Goal: Navigation & Orientation: Find specific page/section

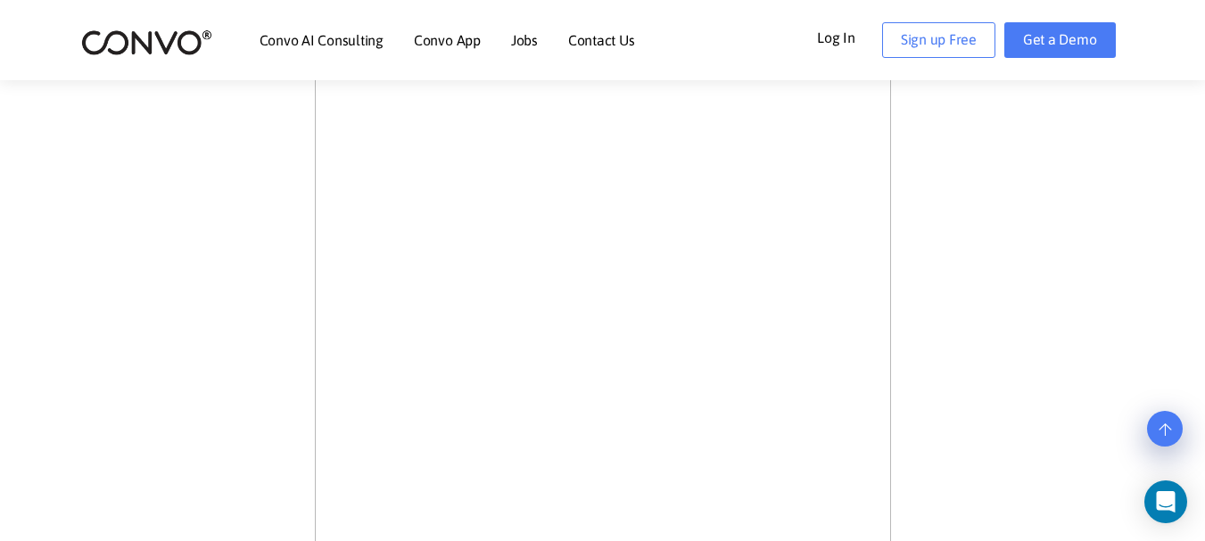
scroll to position [1474, 0]
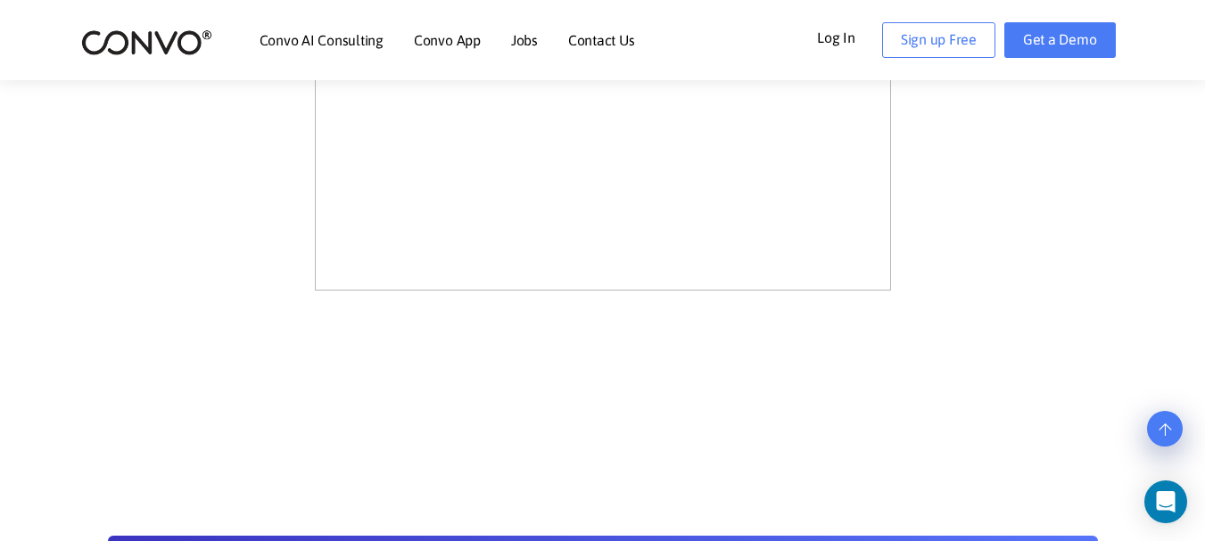
drag, startPoint x: 1215, startPoint y: 47, endPoint x: 1207, endPoint y: 316, distance: 268.6
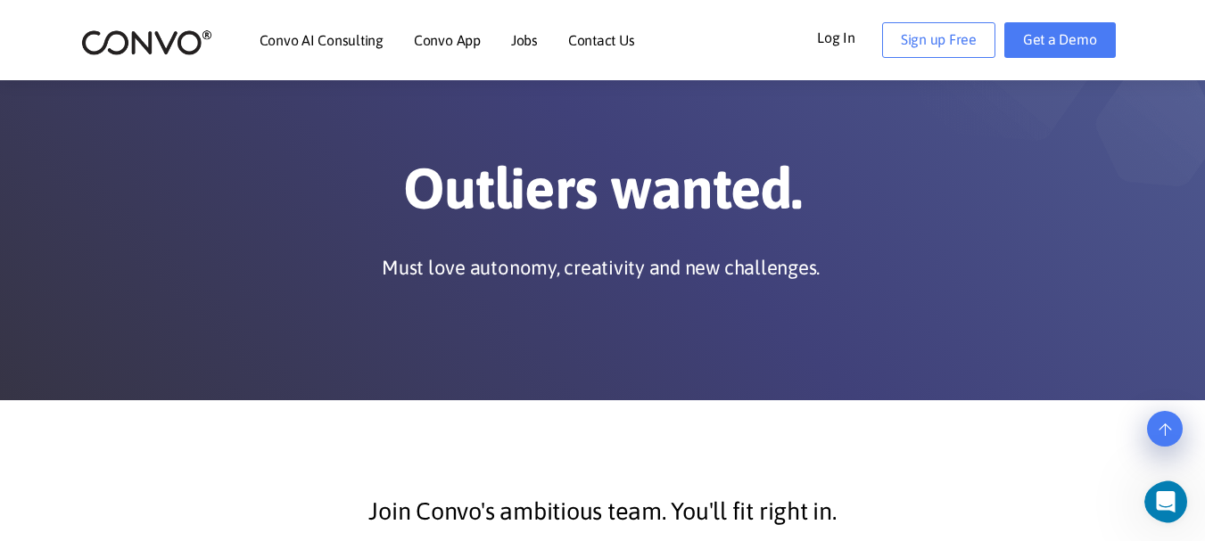
scroll to position [0, 0]
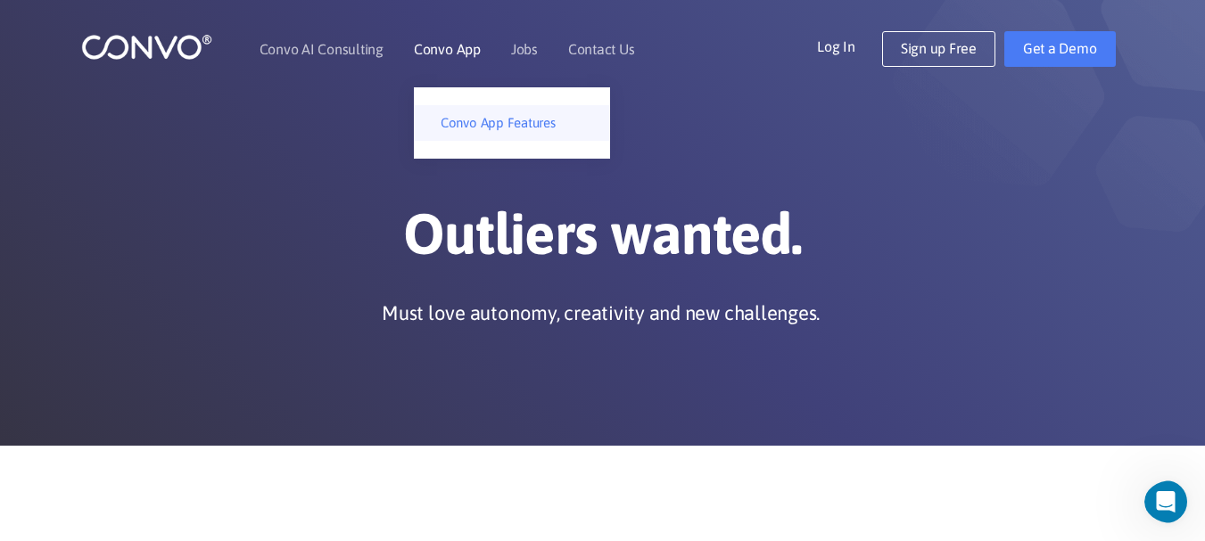
click at [505, 128] on link "Convo App Features" at bounding box center [512, 123] width 196 height 36
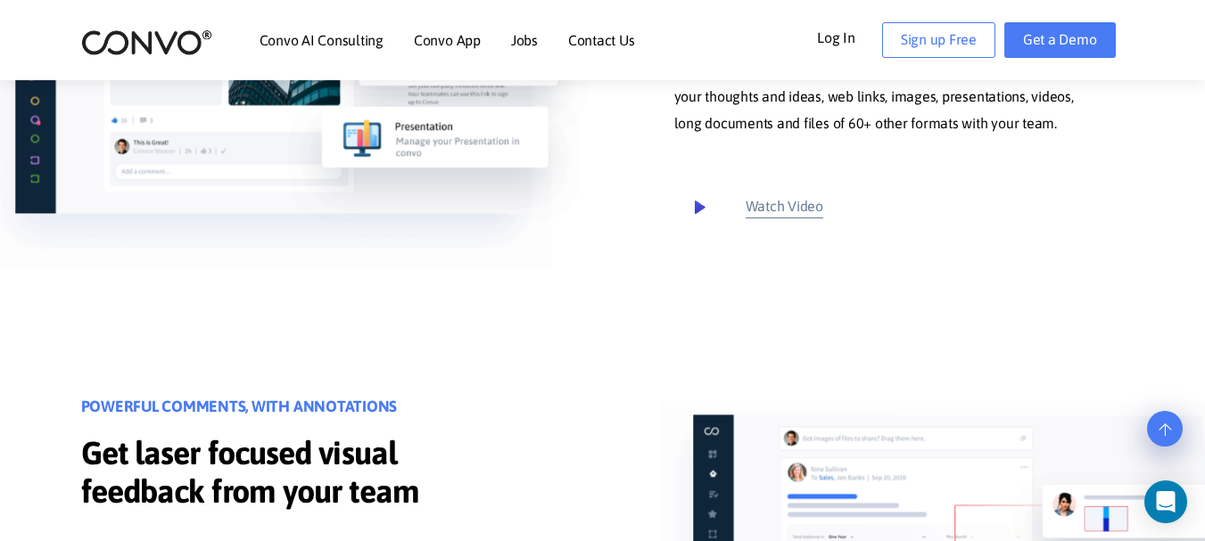
scroll to position [782, 0]
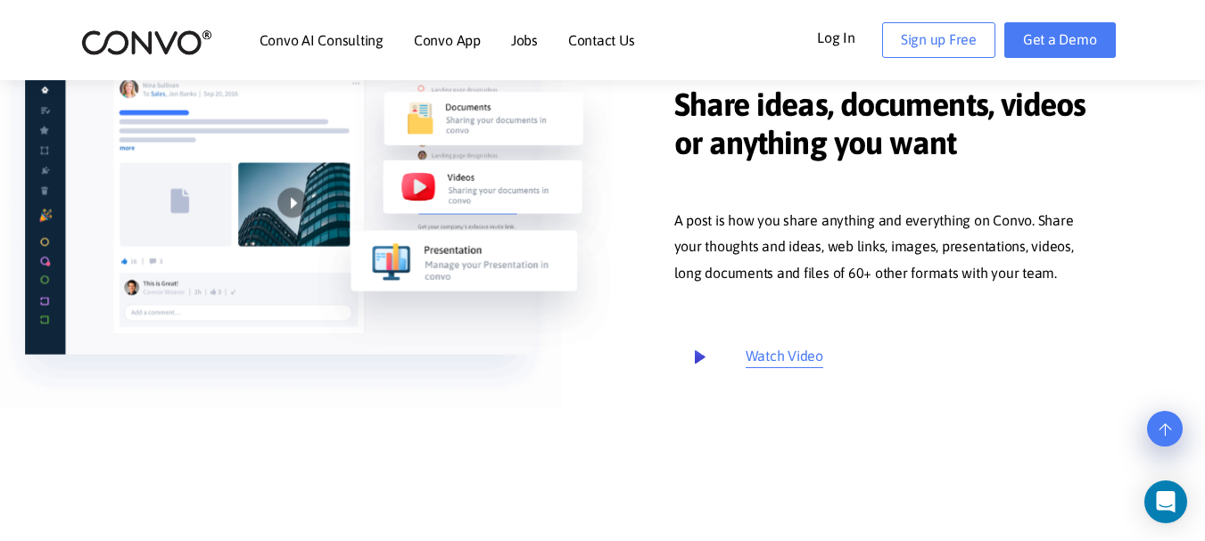
click at [698, 345] on icon at bounding box center [699, 357] width 37 height 37
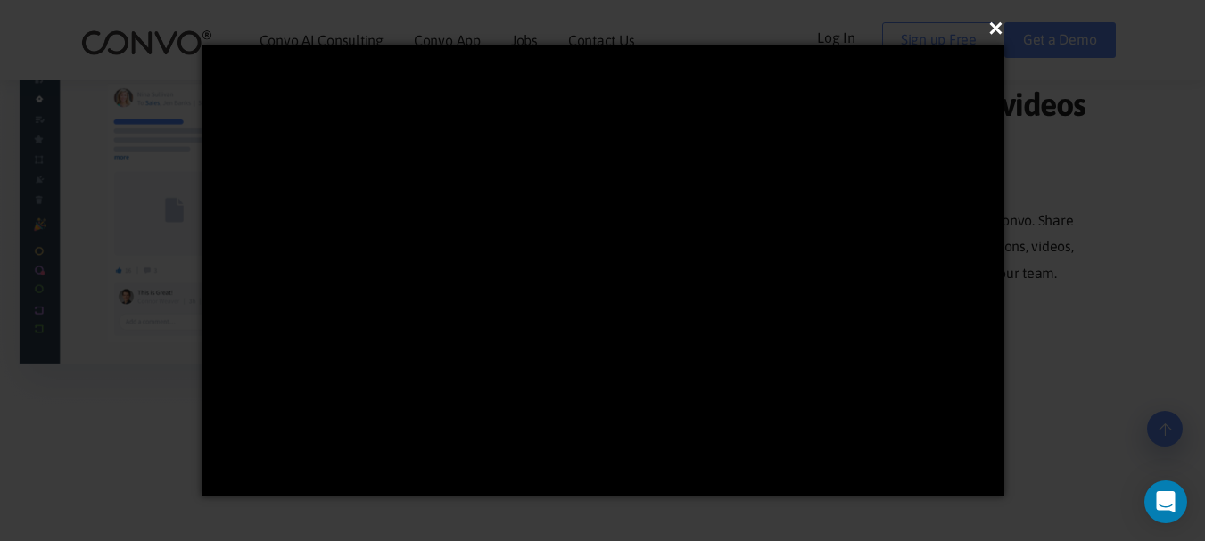
click at [999, 29] on button "×" at bounding box center [608, 28] width 803 height 39
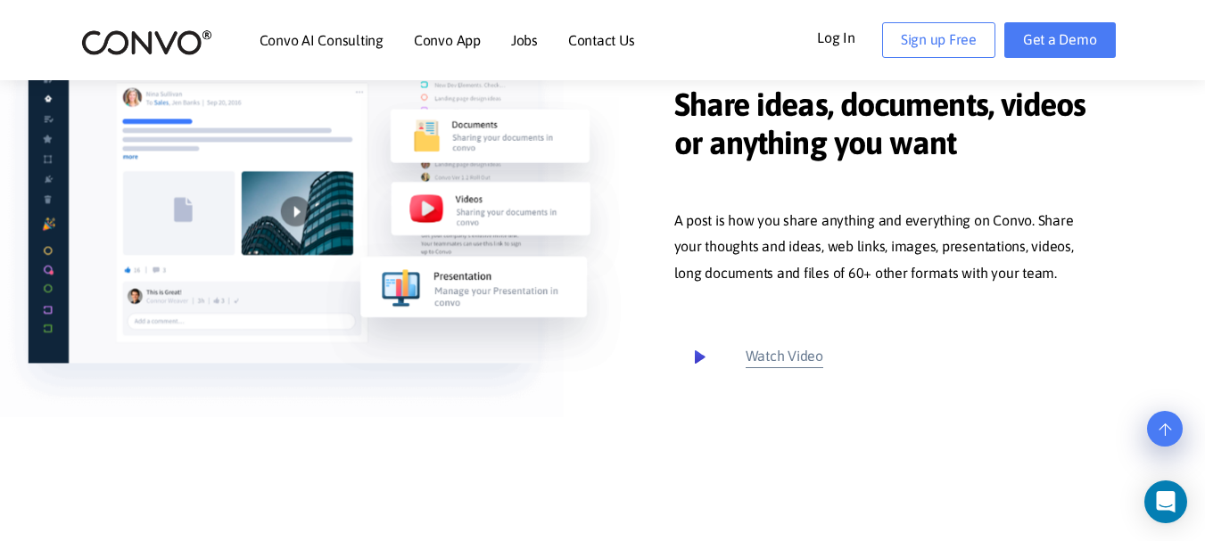
click at [529, 43] on link "Jobs" at bounding box center [524, 40] width 27 height 14
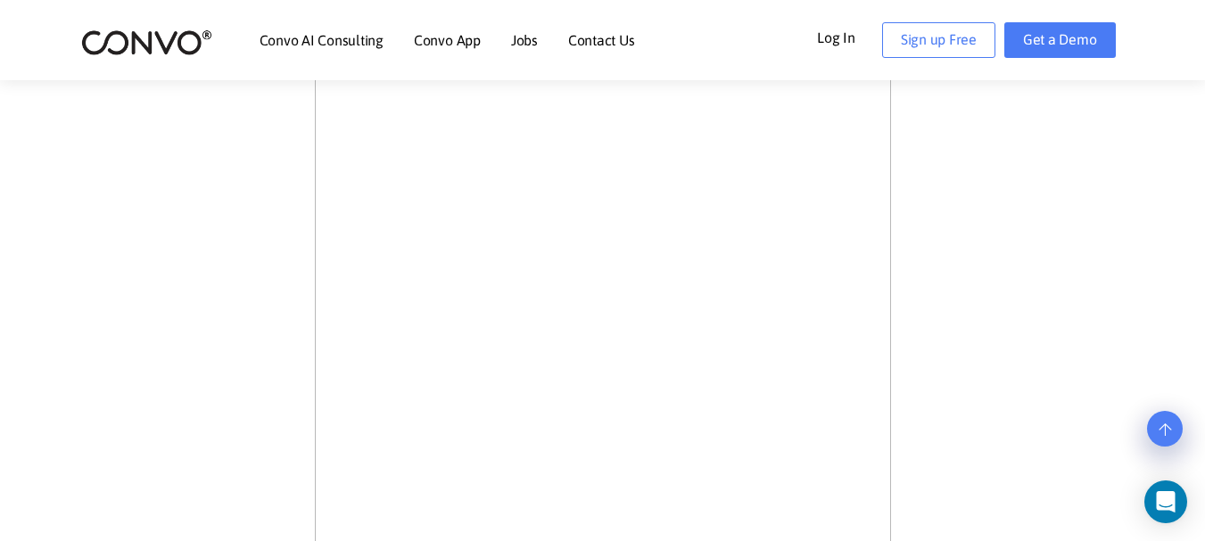
scroll to position [1206, 0]
drag, startPoint x: 1218, startPoint y: 87, endPoint x: 1212, endPoint y: 310, distance: 223.9
click at [1204, 310] on html "Skip to the content Convo AI Consulting Convo App Convo App Features Jobs Conta…" at bounding box center [602, 231] width 1205 height 2875
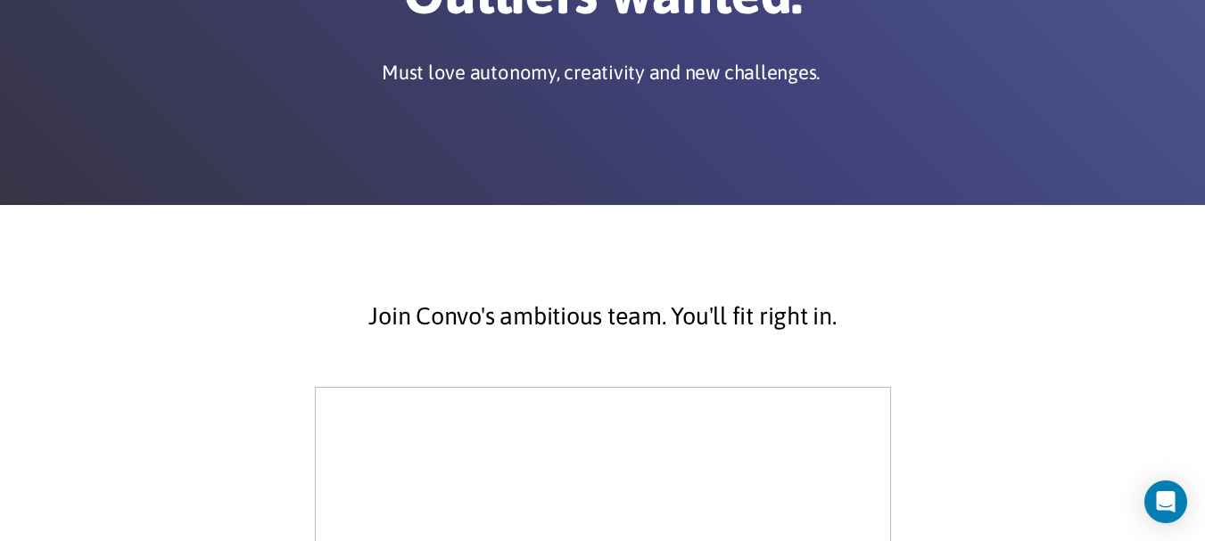
scroll to position [0, 0]
